Goal: Task Accomplishment & Management: Manage account settings

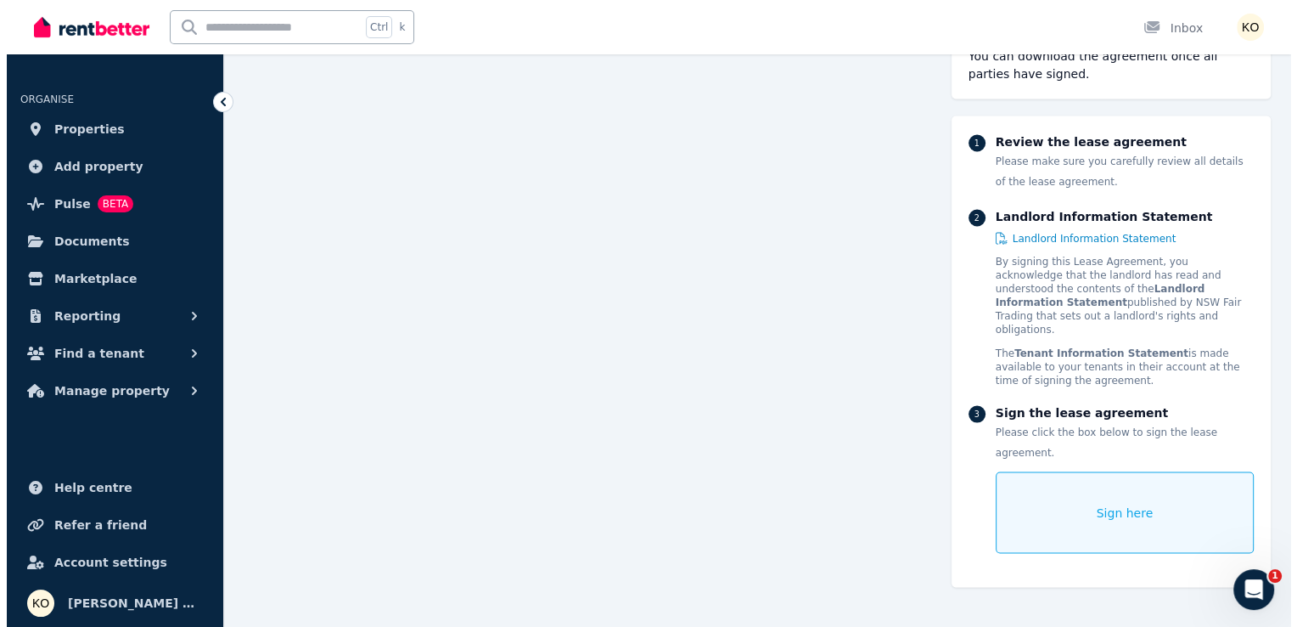
scroll to position [15888, 0]
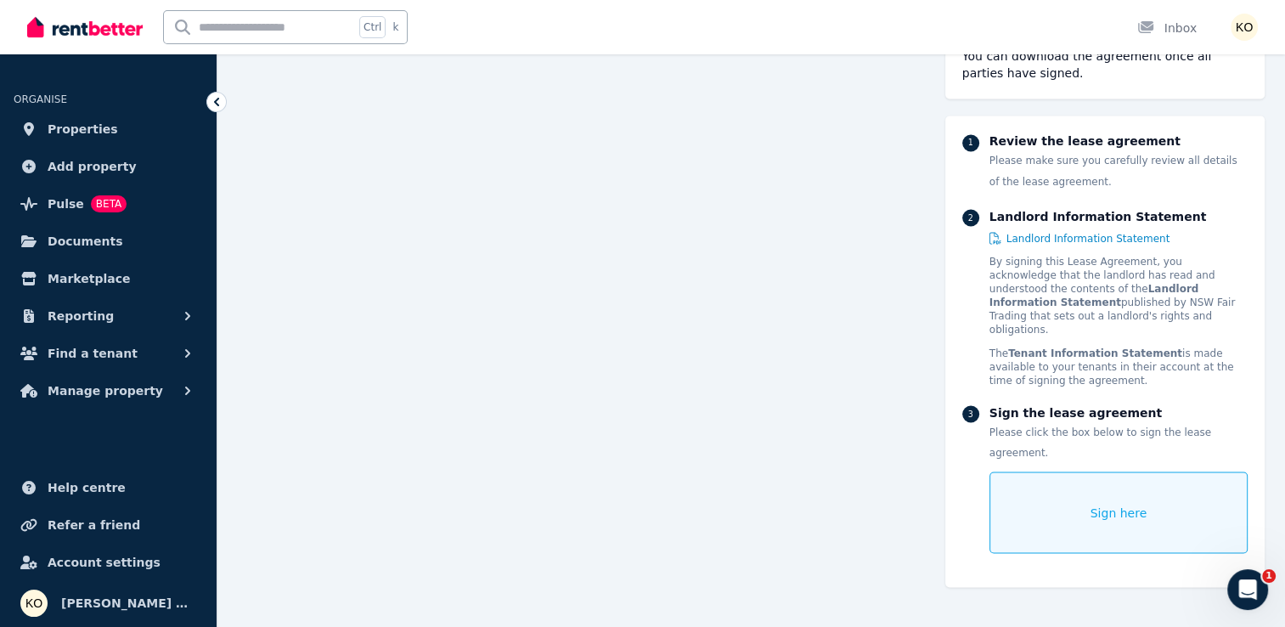
click at [1103, 492] on div "Sign here" at bounding box center [1118, 512] width 258 height 82
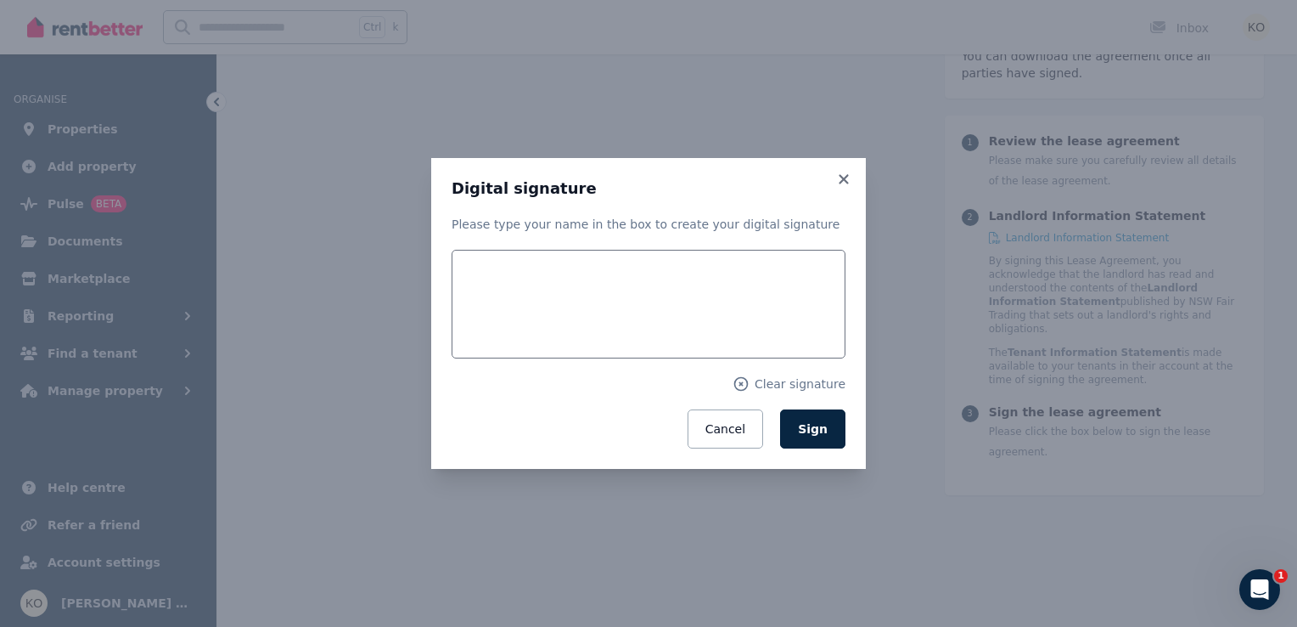
scroll to position [15891, 0]
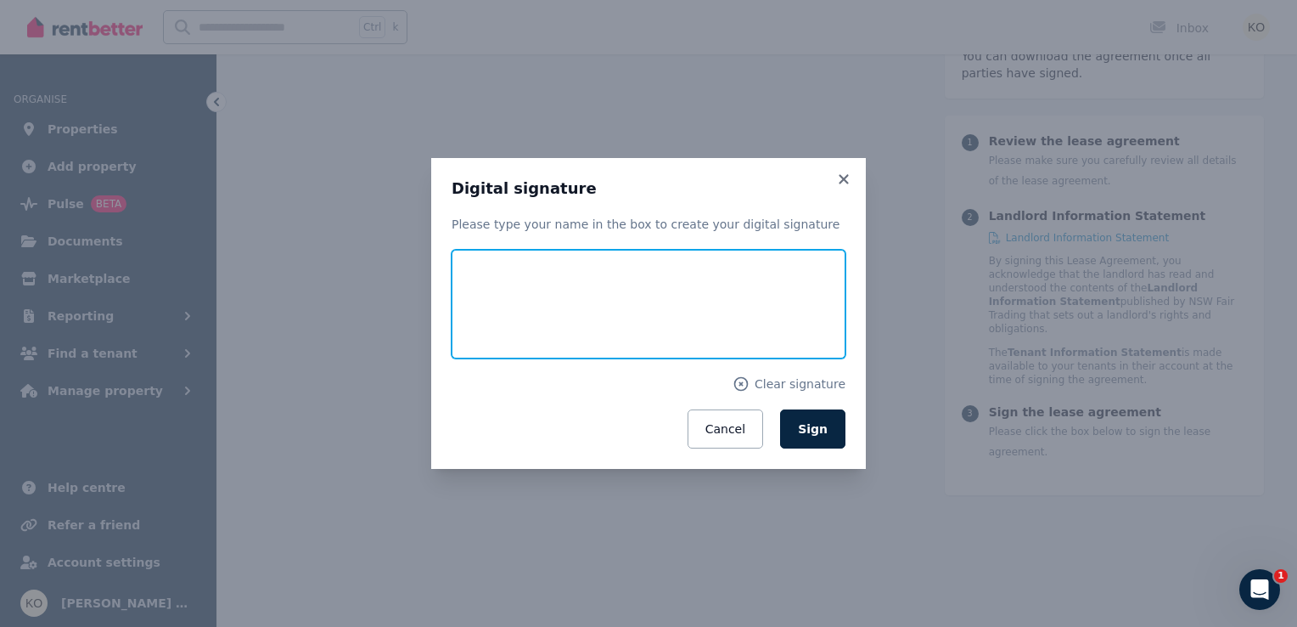
click at [549, 304] on input "text" at bounding box center [649, 304] width 394 height 109
type input "****"
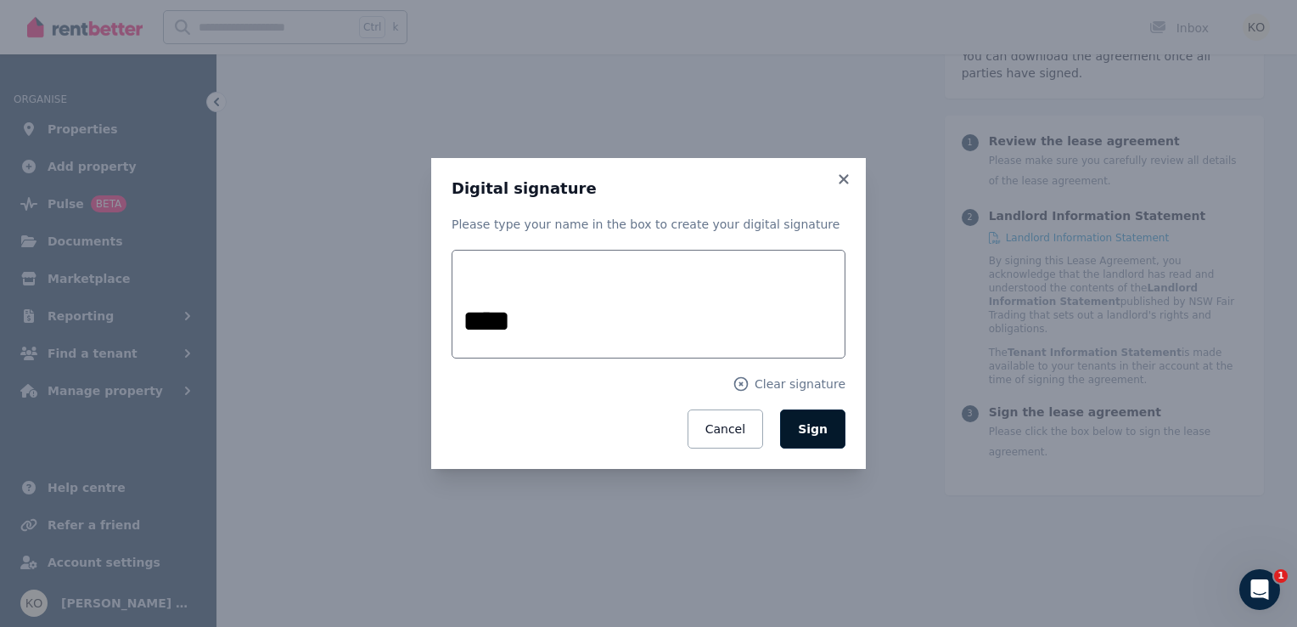
click at [825, 426] on span "Sign" at bounding box center [813, 429] width 30 height 14
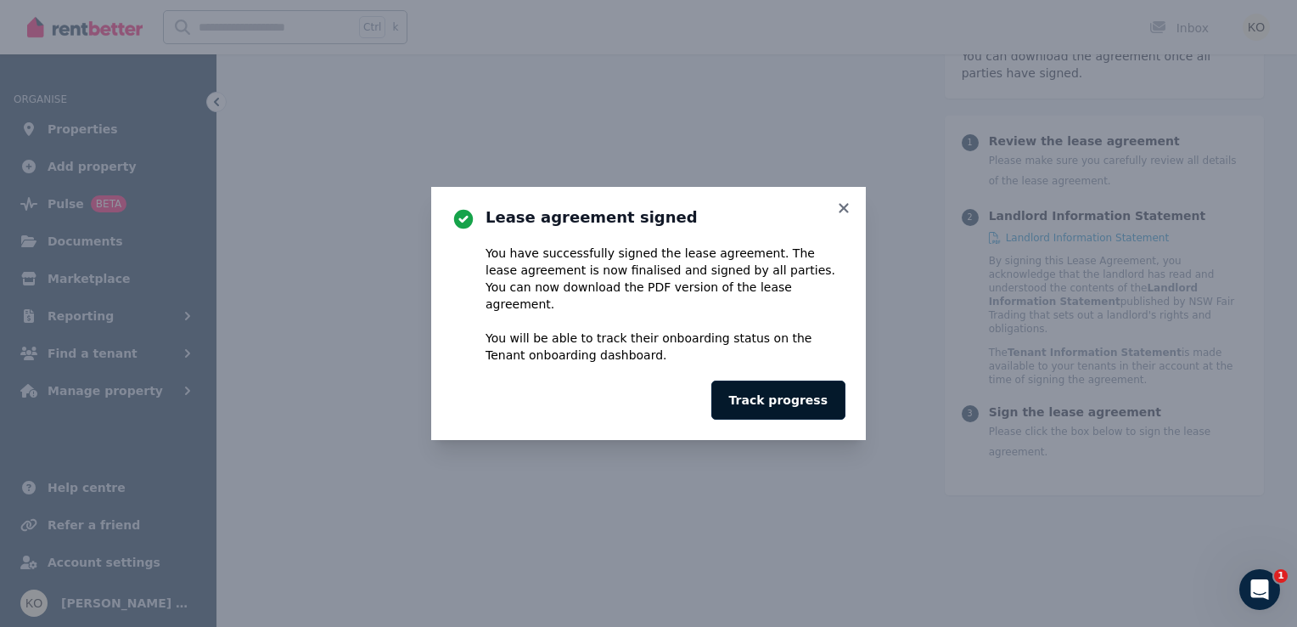
click at [795, 392] on button "Track progress" at bounding box center [778, 399] width 134 height 39
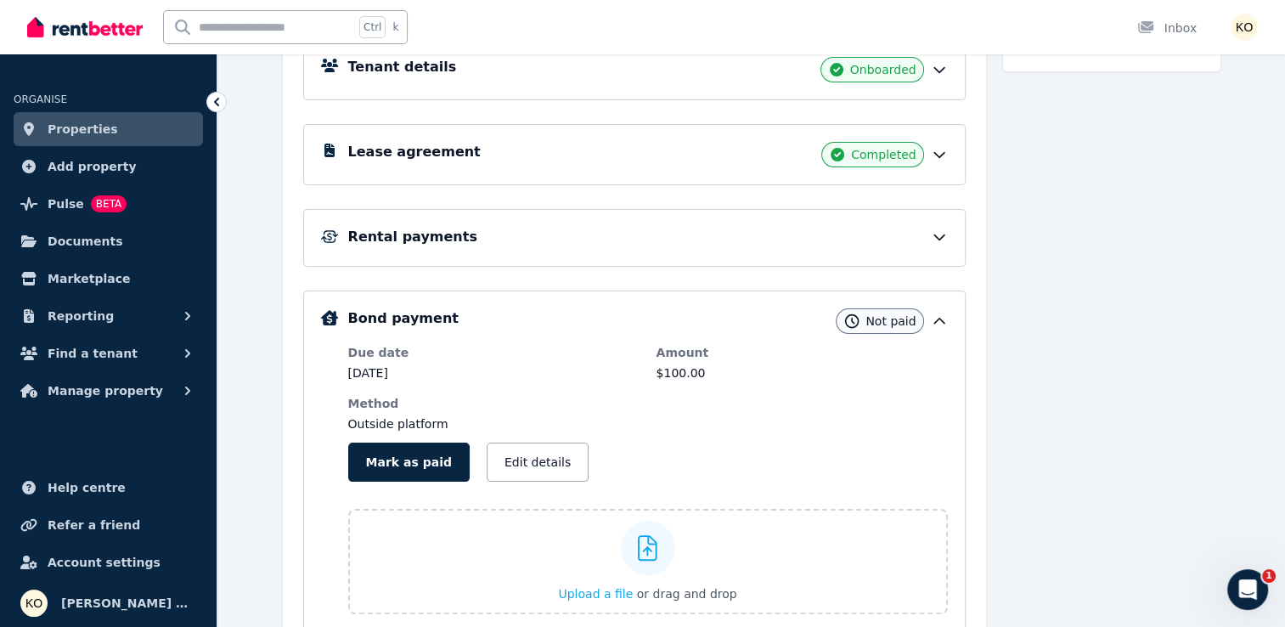
scroll to position [281, 0]
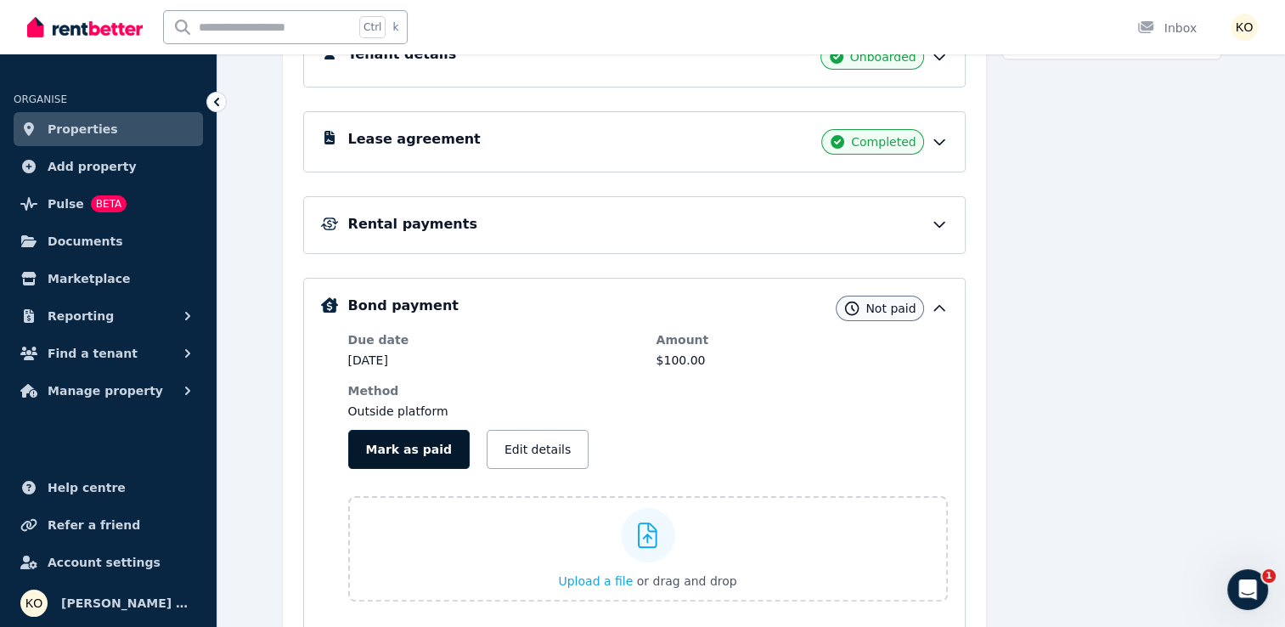
click at [405, 456] on button "Mark as paid" at bounding box center [408, 449] width 121 height 39
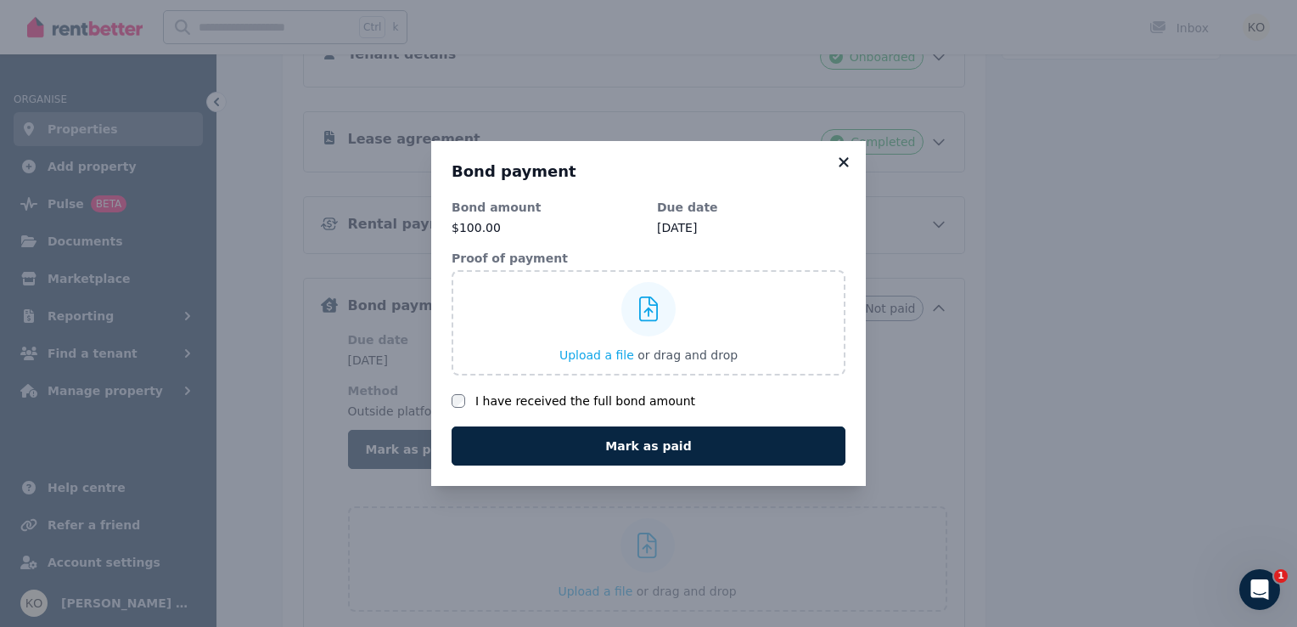
click at [849, 155] on icon at bounding box center [843, 162] width 17 height 15
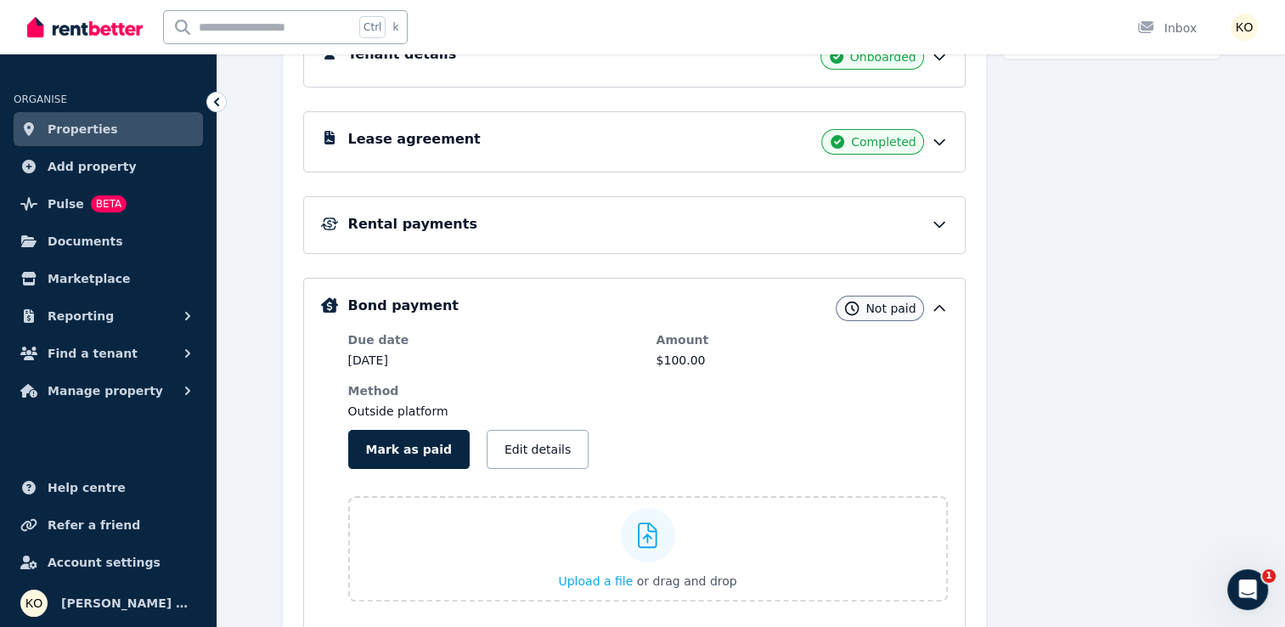
click at [1153, 261] on div "Messages Send message" at bounding box center [1111, 309] width 217 height 694
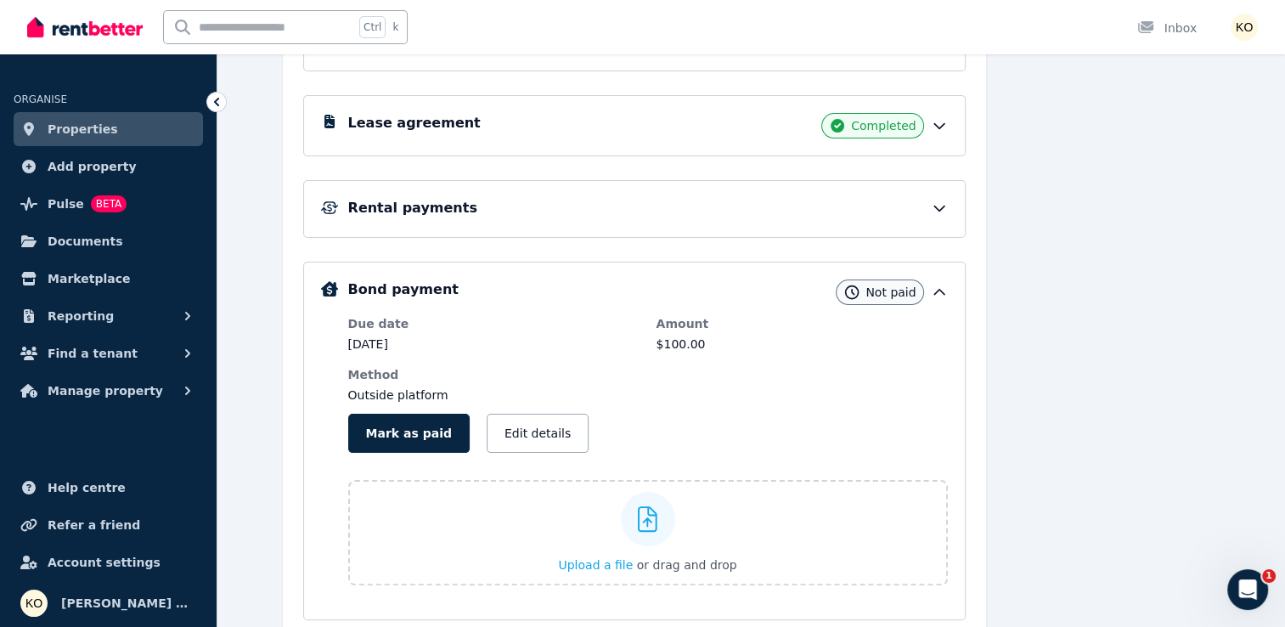
scroll to position [296, 0]
